Goal: Understand process/instructions: Learn how to perform a task or action

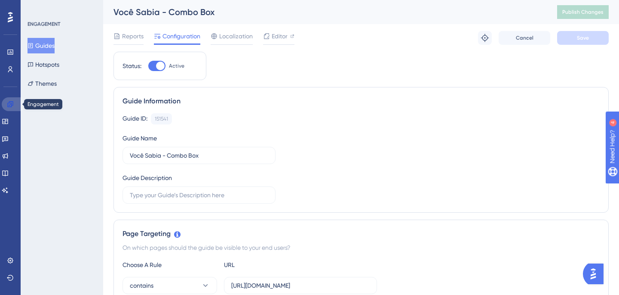
click at [9, 105] on icon at bounding box center [10, 104] width 7 height 7
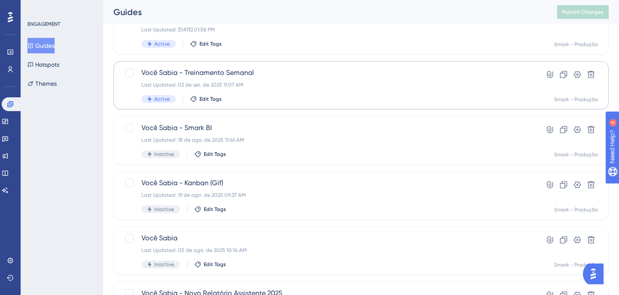
scroll to position [79, 0]
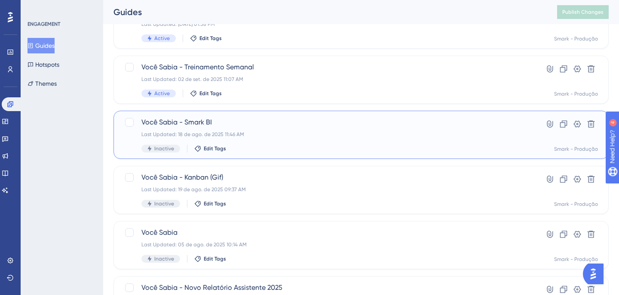
click at [193, 124] on span "Você Sabia - Smark BI" at bounding box center [326, 122] width 371 height 10
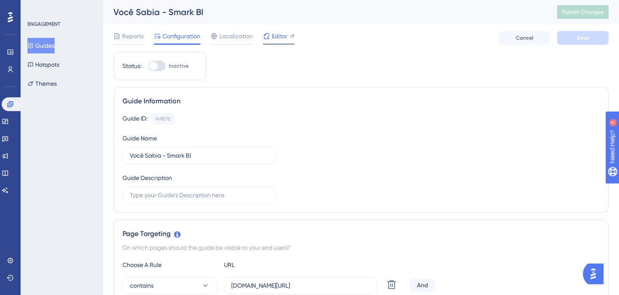
click at [288, 37] on div "Editor" at bounding box center [278, 36] width 31 height 10
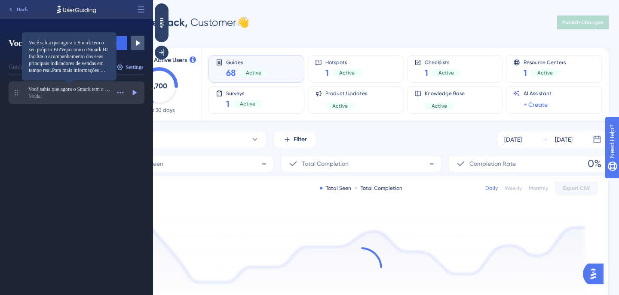
click at [95, 90] on span "Você sabia que agora o Smark tem o seu próprio BI?Veja como o Smark BI facilita…" at bounding box center [69, 89] width 82 height 7
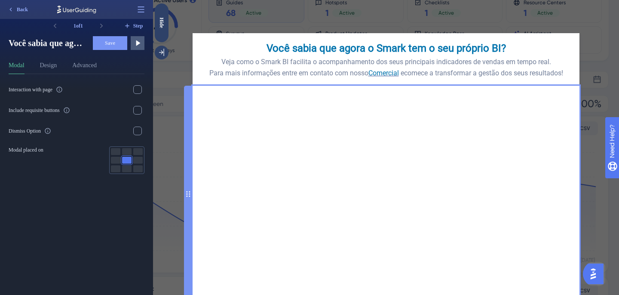
scroll to position [84, 0]
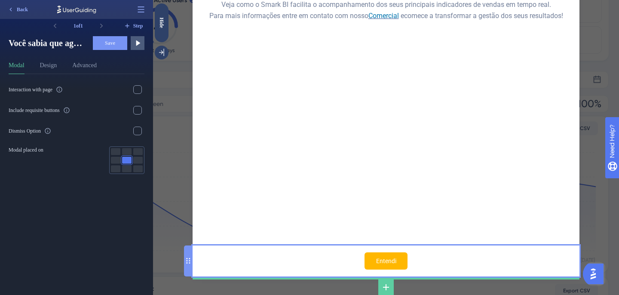
click at [395, 262] on input "Entendi" at bounding box center [386, 260] width 43 height 17
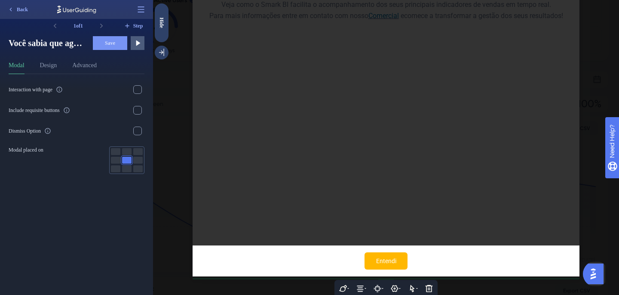
scroll to position [86, 0]
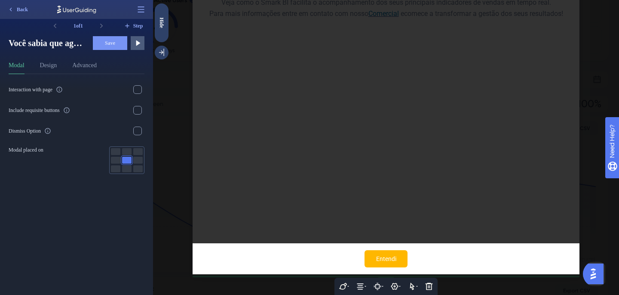
click at [397, 256] on input "Entendi" at bounding box center [386, 258] width 43 height 17
click at [394, 288] on icon at bounding box center [394, 286] width 9 height 9
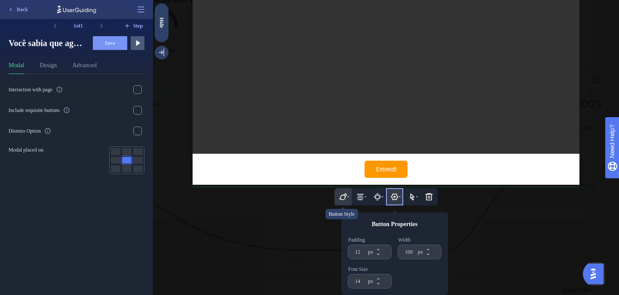
click at [344, 200] on icon at bounding box center [343, 196] width 9 height 9
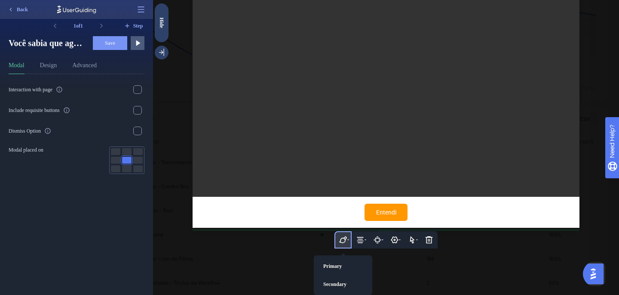
scroll to position [262, 0]
click at [413, 242] on icon at bounding box center [412, 239] width 5 height 7
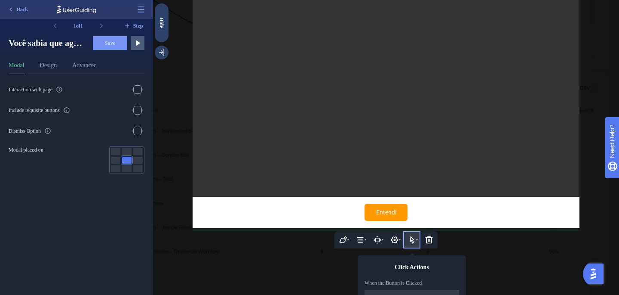
scroll to position [184, 0]
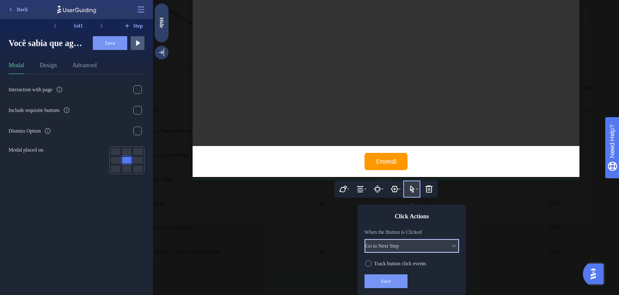
click at [442, 248] on button "Go to Next Step" at bounding box center [412, 246] width 95 height 14
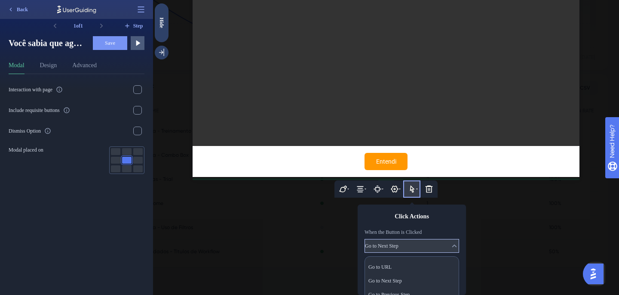
scroll to position [290, 0]
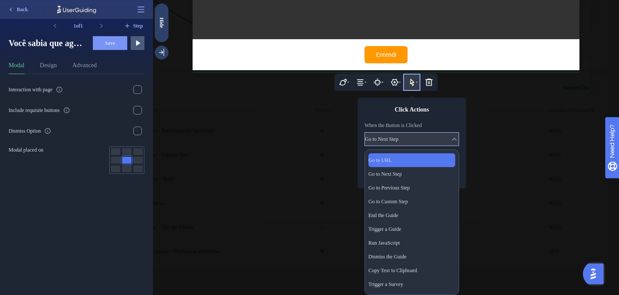
click at [412, 160] on div "Go to URL Go to URL" at bounding box center [412, 160] width 87 height 14
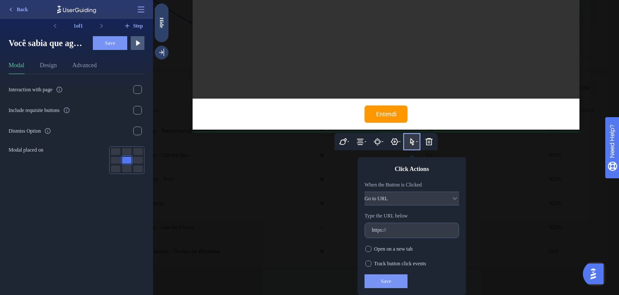
scroll to position [231, 0]
